Goal: Transaction & Acquisition: Purchase product/service

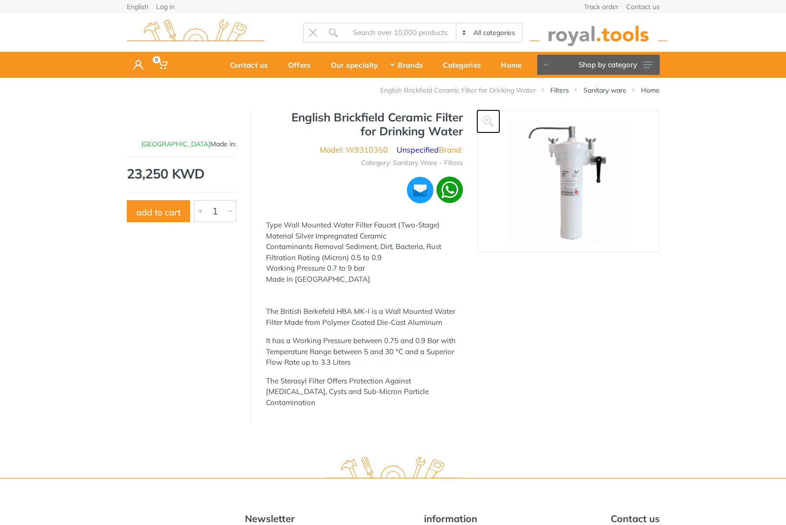
click at [490, 117] on icon at bounding box center [489, 122] width 12 height 12
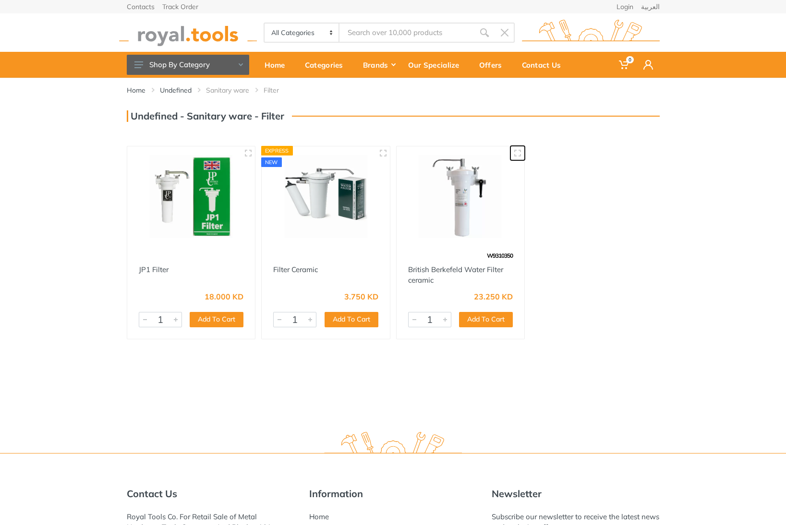
click at [515, 152] on icon "button" at bounding box center [518, 153] width 8 height 8
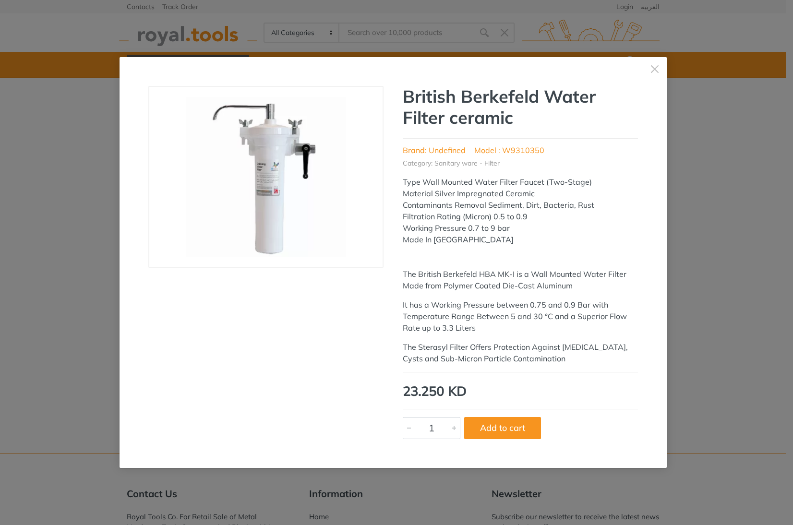
click at [251, 148] on img at bounding box center [265, 177] width 161 height 161
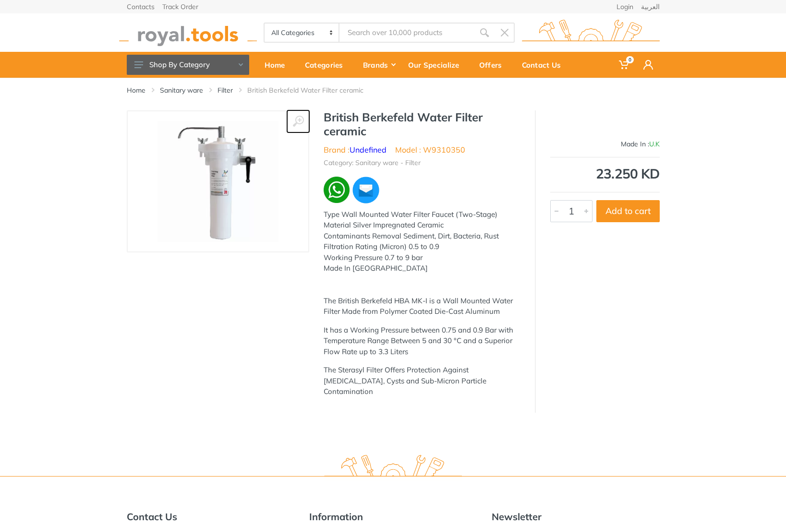
click at [293, 119] on icon at bounding box center [299, 122] width 12 height 12
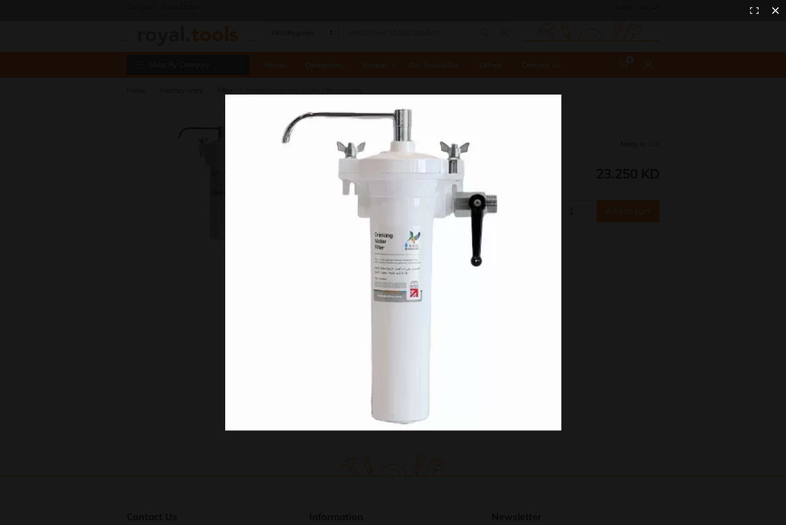
click at [587, 76] on div at bounding box center [393, 262] width 786 height 525
